Goal: Navigation & Orientation: Go to known website

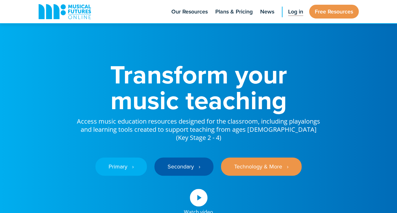
click at [292, 9] on span "Log in" at bounding box center [295, 12] width 15 height 8
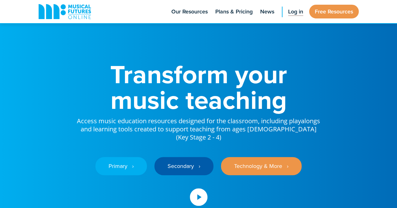
click at [289, 9] on span "Log in" at bounding box center [295, 12] width 15 height 8
